Goal: Task Accomplishment & Management: Manage account settings

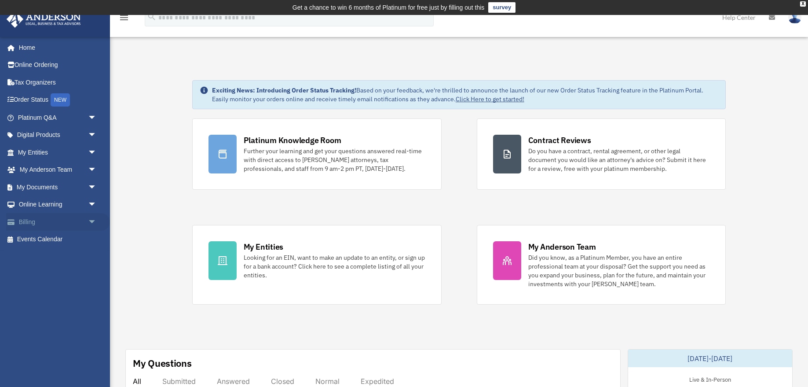
click at [92, 219] on span "arrow_drop_down" at bounding box center [97, 222] width 18 height 18
click at [50, 258] on link "Past Invoices" at bounding box center [61, 257] width 98 height 18
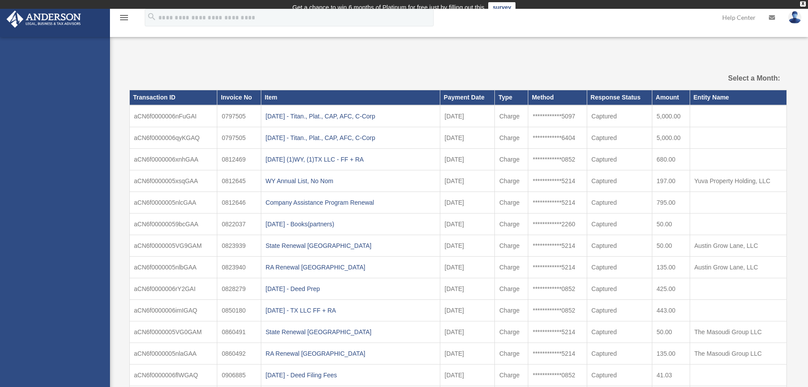
select select
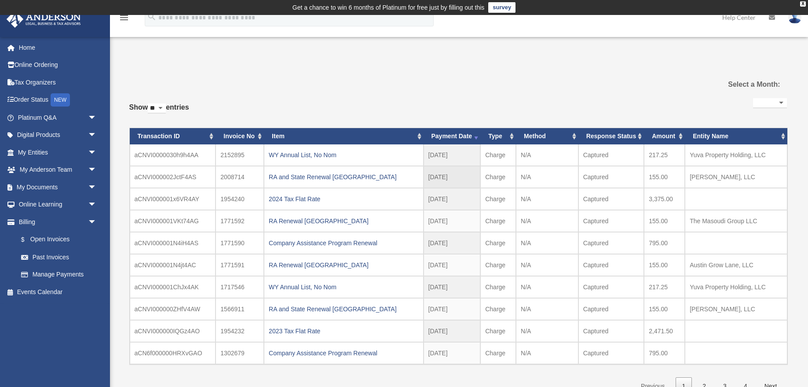
drag, startPoint x: 429, startPoint y: 176, endPoint x: 469, endPoint y: 175, distance: 40.9
click at [469, 175] on td "2025-04-14" at bounding box center [452, 177] width 57 height 22
